Goal: Information Seeking & Learning: Learn about a topic

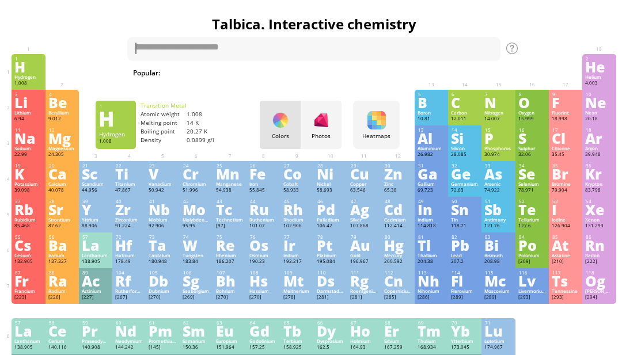
click at [22, 294] on div "Francium" at bounding box center [28, 291] width 28 height 6
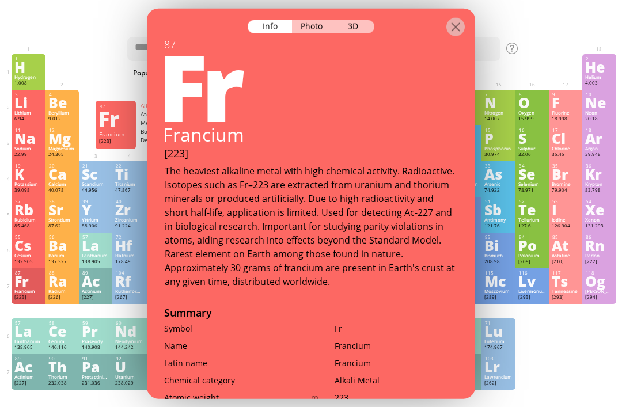
click at [361, 20] on div "3D" at bounding box center [353, 26] width 41 height 13
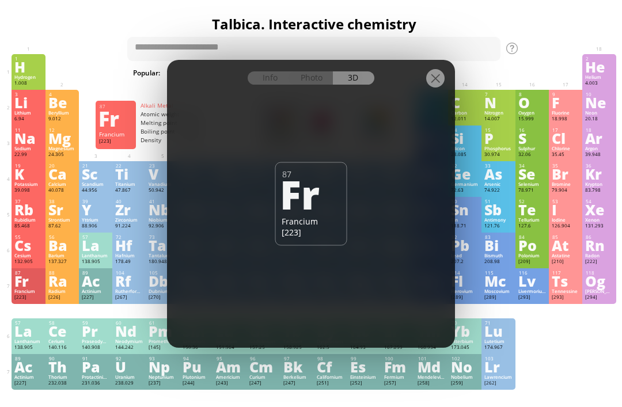
click at [327, 192] on div "Fr" at bounding box center [309, 193] width 59 height 39
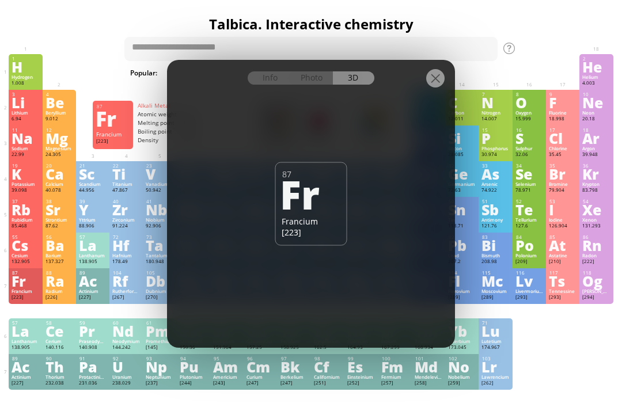
click at [434, 82] on div at bounding box center [435, 78] width 18 height 18
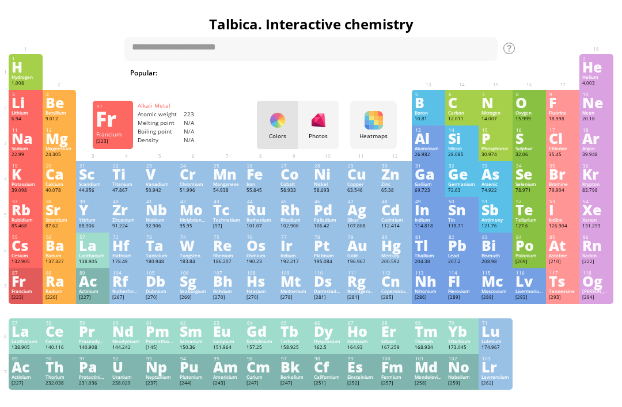
click at [435, 81] on div "Water H 2 O H 2 SO 4 HCl H 2 SO 4 + NaOH Methane Melatonin Fe + O 2 C 2 H 5 OH …" at bounding box center [330, 74] width 321 height 14
click at [28, 252] on div "Cs" at bounding box center [26, 245] width 28 height 13
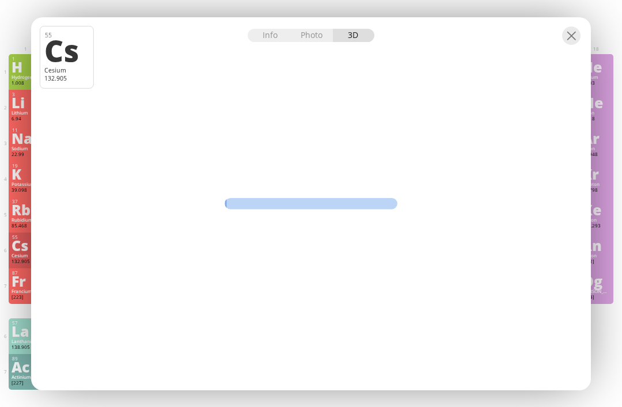
click at [316, 30] on div "Photo" at bounding box center [312, 35] width 41 height 13
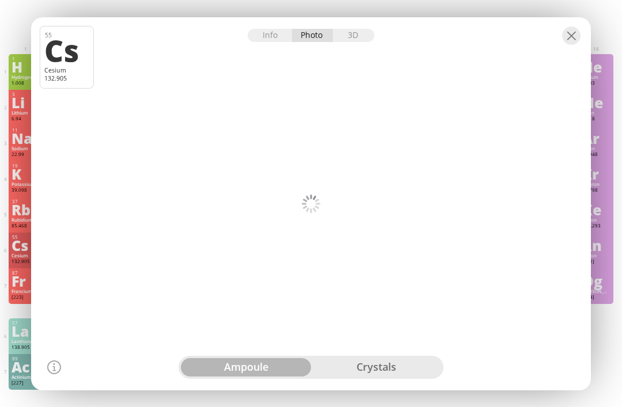
click at [358, 41] on div "3D" at bounding box center [353, 35] width 41 height 13
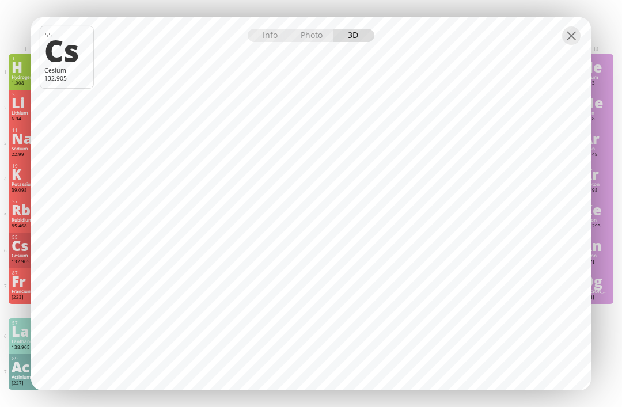
click at [575, 29] on div at bounding box center [571, 35] width 18 height 18
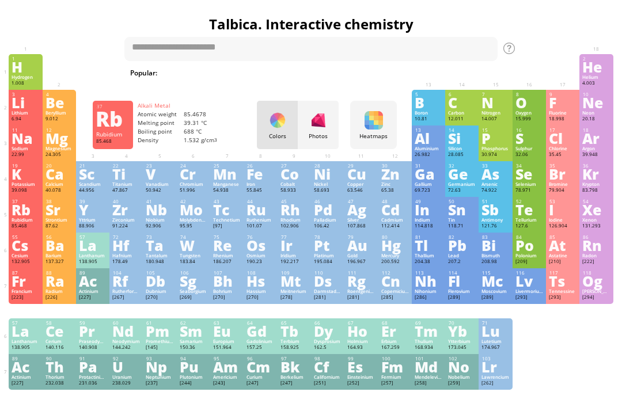
click at [17, 216] on div "Rb" at bounding box center [26, 209] width 28 height 13
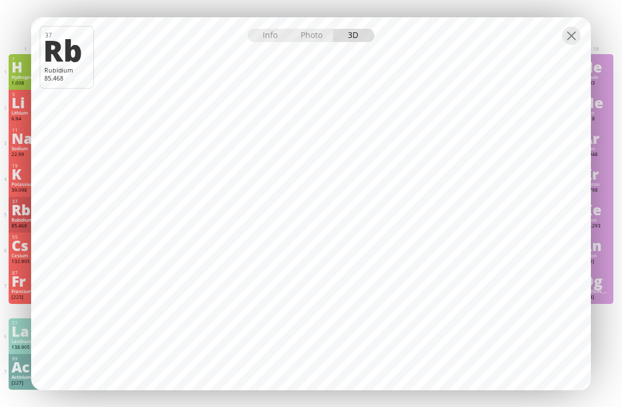
click at [569, 39] on div at bounding box center [571, 35] width 18 height 18
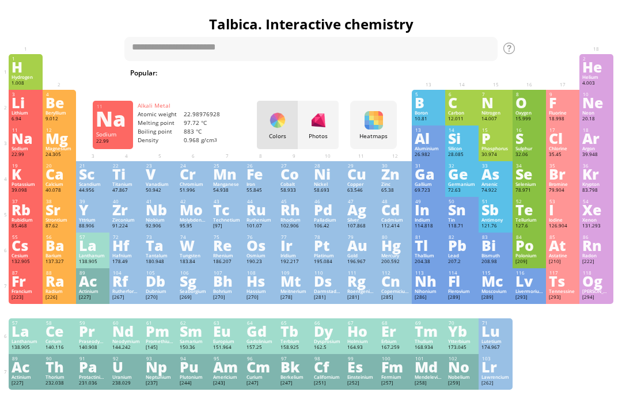
click at [33, 143] on div "Na" at bounding box center [26, 138] width 28 height 13
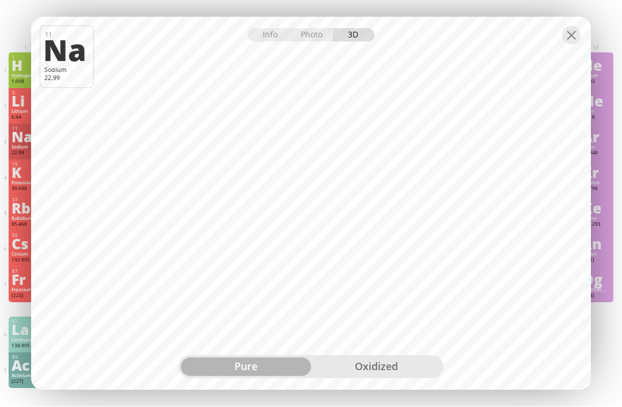
click at [567, 35] on div at bounding box center [571, 35] width 18 height 18
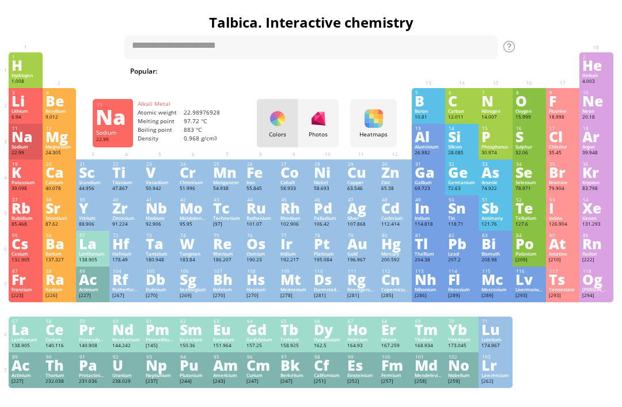
scroll to position [2, 3]
click at [24, 141] on div "Na" at bounding box center [26, 136] width 28 height 13
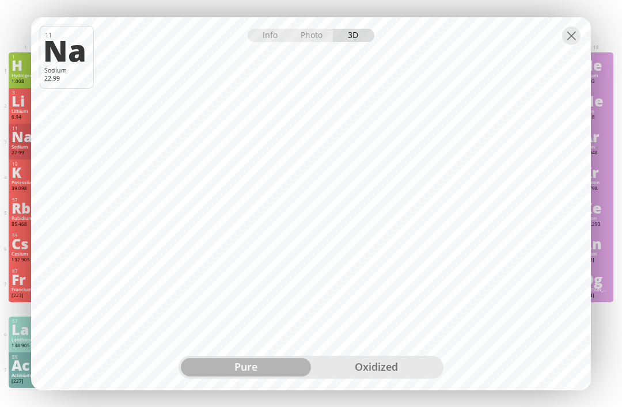
click at [360, 364] on div "oxidized" at bounding box center [376, 367] width 130 height 18
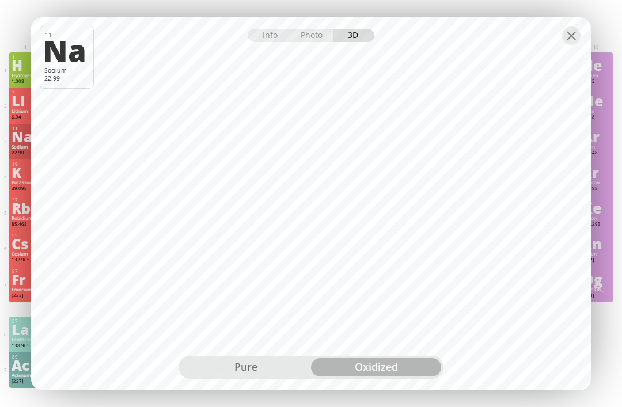
click at [290, 362] on div "pure" at bounding box center [246, 367] width 130 height 18
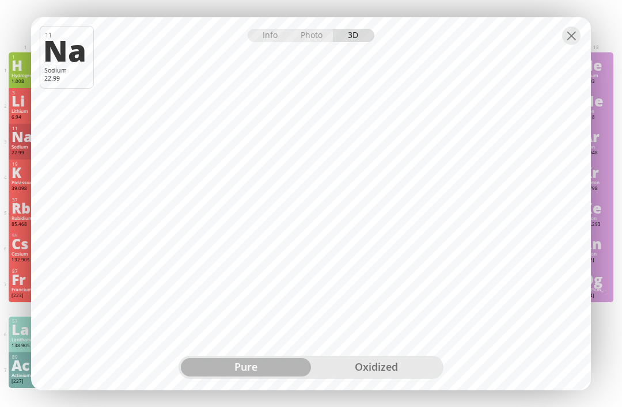
click at [258, 36] on div "Info" at bounding box center [270, 35] width 44 height 13
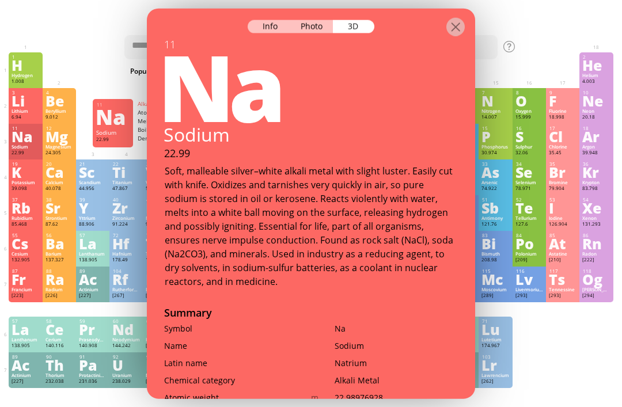
click at [360, 8] on div at bounding box center [311, 18] width 328 height 20
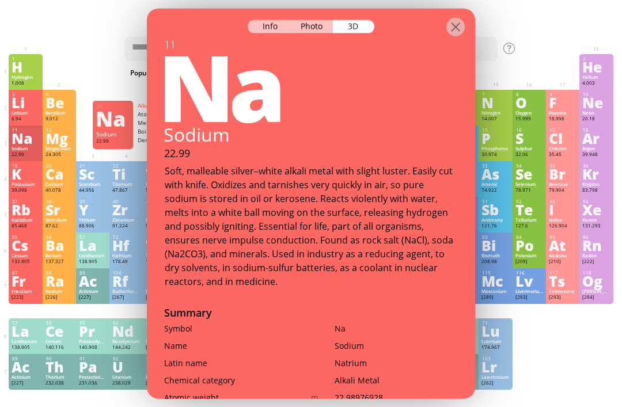
click at [328, 20] on div "Photo" at bounding box center [312, 26] width 41 height 13
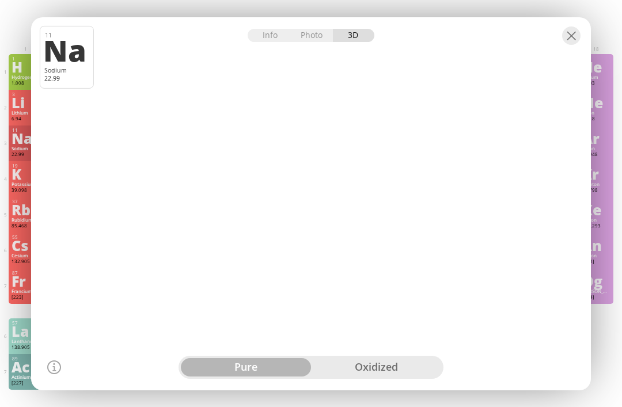
click at [395, 373] on div "oxidized" at bounding box center [376, 367] width 130 height 18
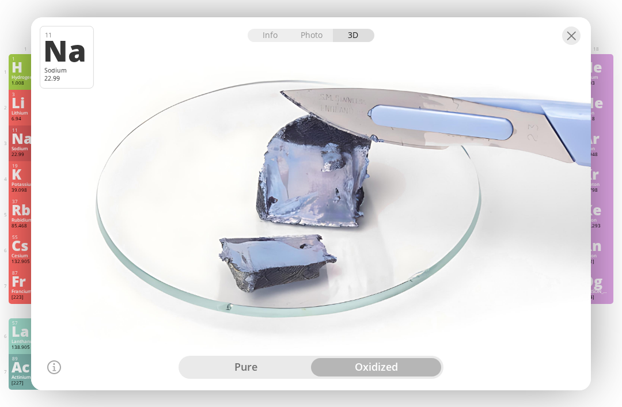
click at [298, 362] on div "pure" at bounding box center [246, 367] width 130 height 18
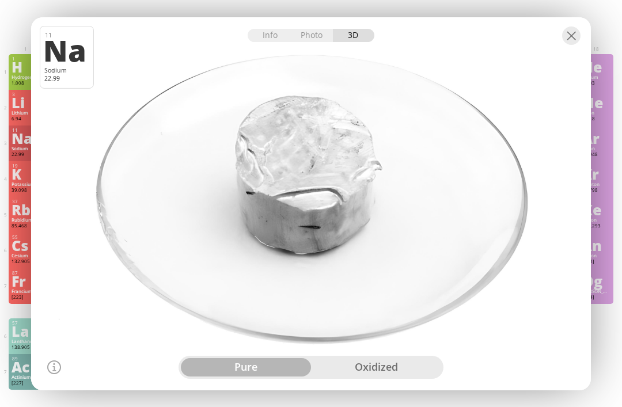
click at [366, 42] on div at bounding box center [310, 203] width 565 height 377
click at [326, 44] on div at bounding box center [310, 203] width 565 height 377
click at [316, 33] on div "Photo" at bounding box center [312, 35] width 41 height 13
click at [358, 40] on div "Info Photo 3D" at bounding box center [311, 35] width 127 height 13
click at [362, 38] on div "Info Photo 3D" at bounding box center [311, 35] width 127 height 13
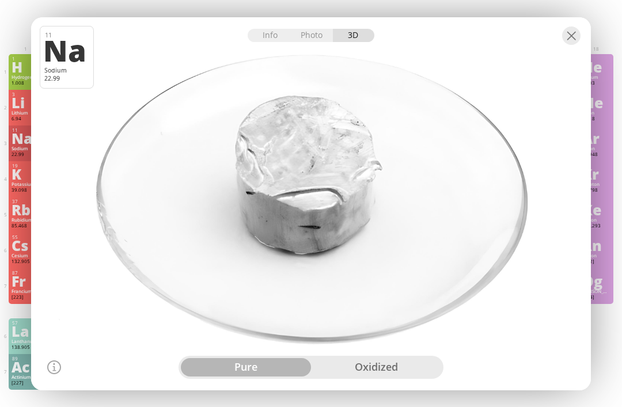
click at [571, 33] on div at bounding box center [571, 35] width 18 height 18
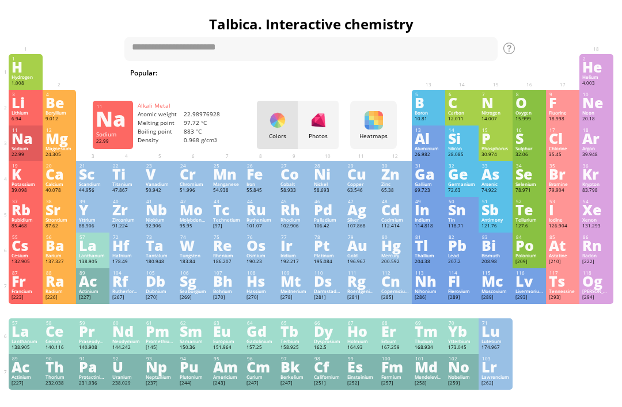
click at [135, 203] on div at bounding box center [310, 203] width 565 height 377
click at [133, 217] on div at bounding box center [310, 203] width 565 height 377
click at [79, 204] on div at bounding box center [310, 203] width 565 height 377
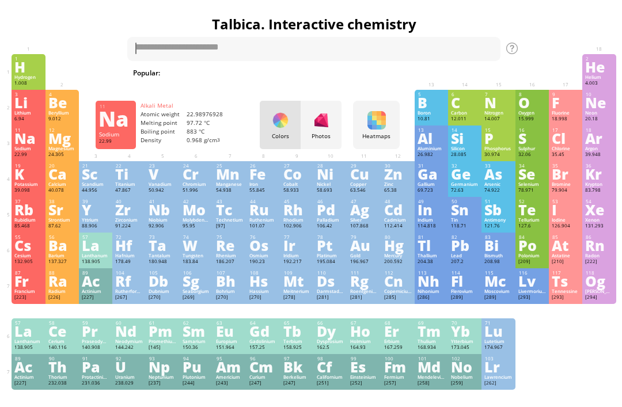
click at [22, 145] on div "Na" at bounding box center [28, 138] width 28 height 13
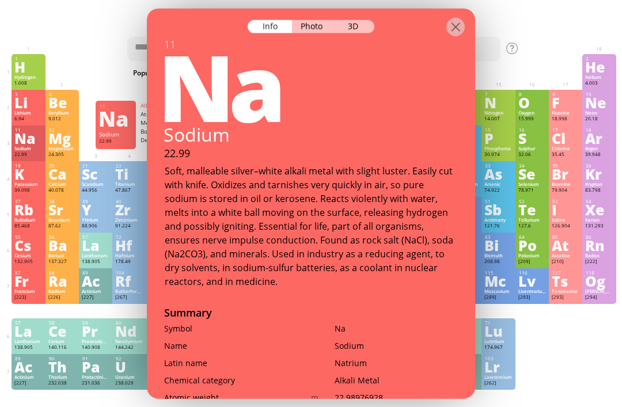
click at [357, 20] on div "3D" at bounding box center [353, 26] width 41 height 13
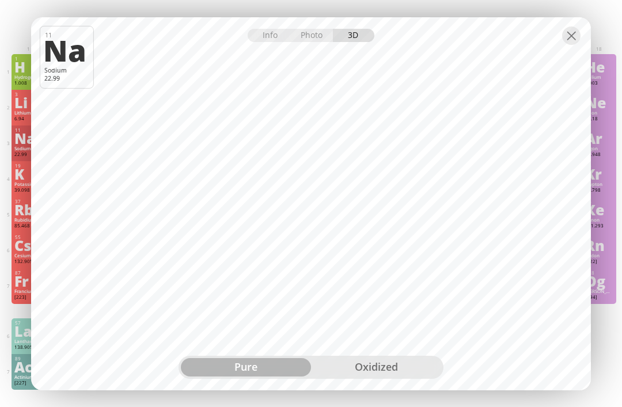
click at [392, 361] on div "oxidized" at bounding box center [376, 367] width 130 height 18
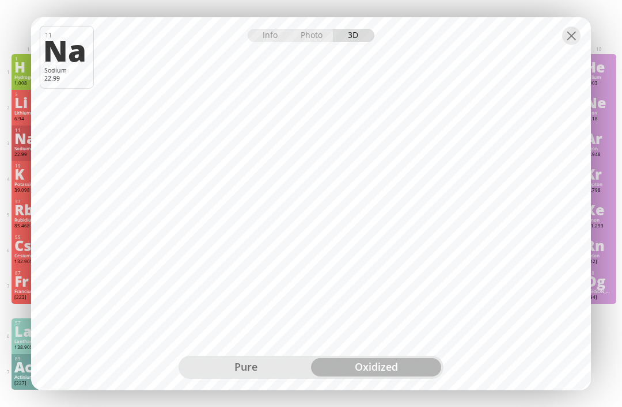
click at [578, 30] on div at bounding box center [571, 35] width 18 height 18
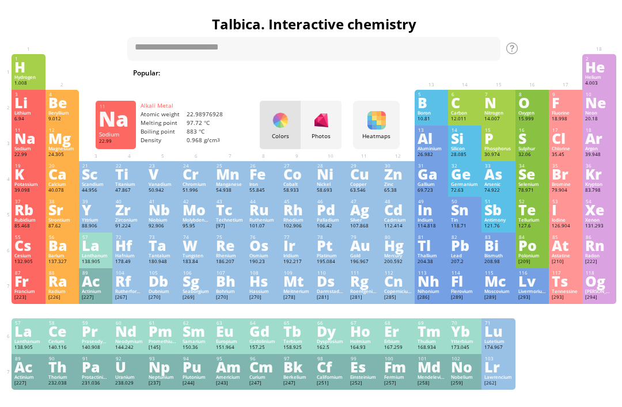
click at [567, 32] on h1 "Talbica. Interactive chemistry" at bounding box center [314, 24] width 610 height 20
click at [22, 301] on div "[223]" at bounding box center [28, 297] width 28 height 7
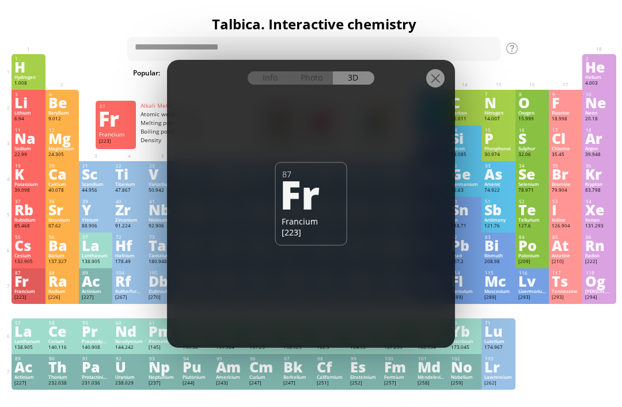
click at [437, 85] on div at bounding box center [435, 78] width 18 height 18
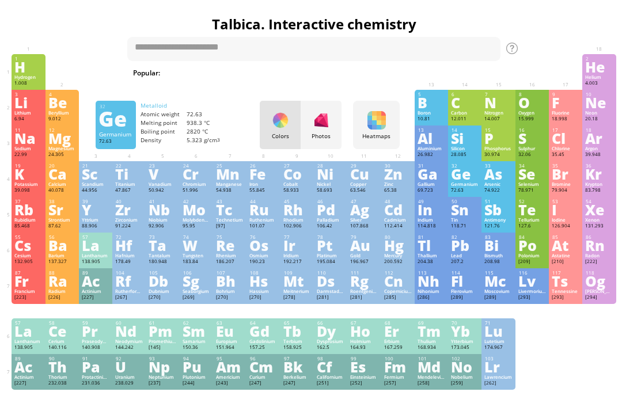
click at [475, 180] on div "Ge" at bounding box center [465, 174] width 28 height 13
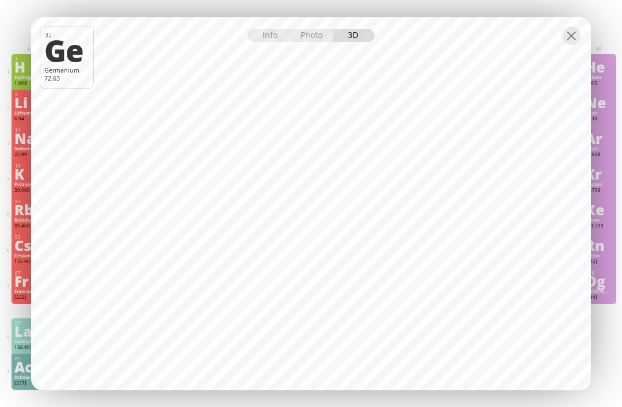
click at [580, 24] on div at bounding box center [311, 27] width 560 height 20
click at [574, 28] on div at bounding box center [571, 35] width 18 height 18
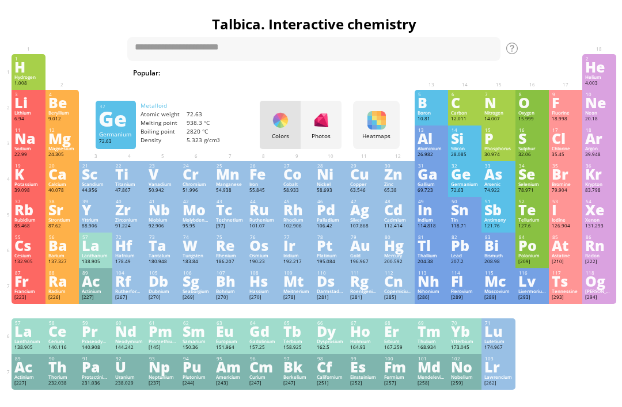
click at [527, 101] on div "O" at bounding box center [532, 102] width 28 height 13
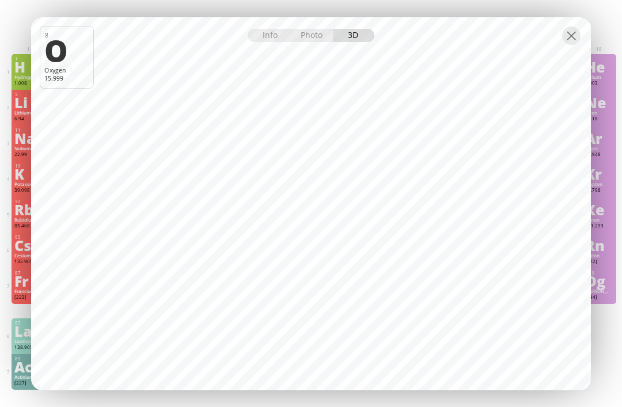
click at [564, 28] on div at bounding box center [571, 35] width 18 height 18
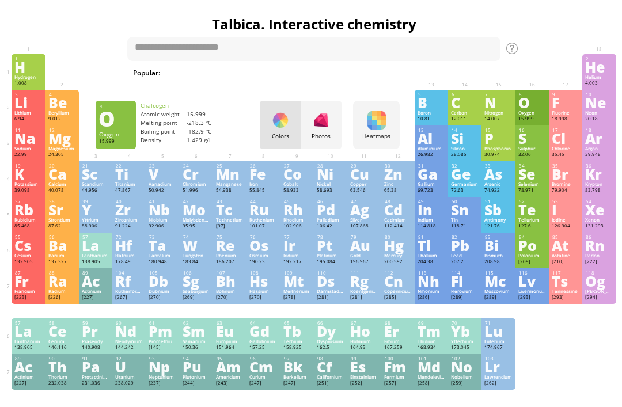
click at [570, 32] on div at bounding box center [571, 35] width 18 height 18
